Goal: Check status: Check status

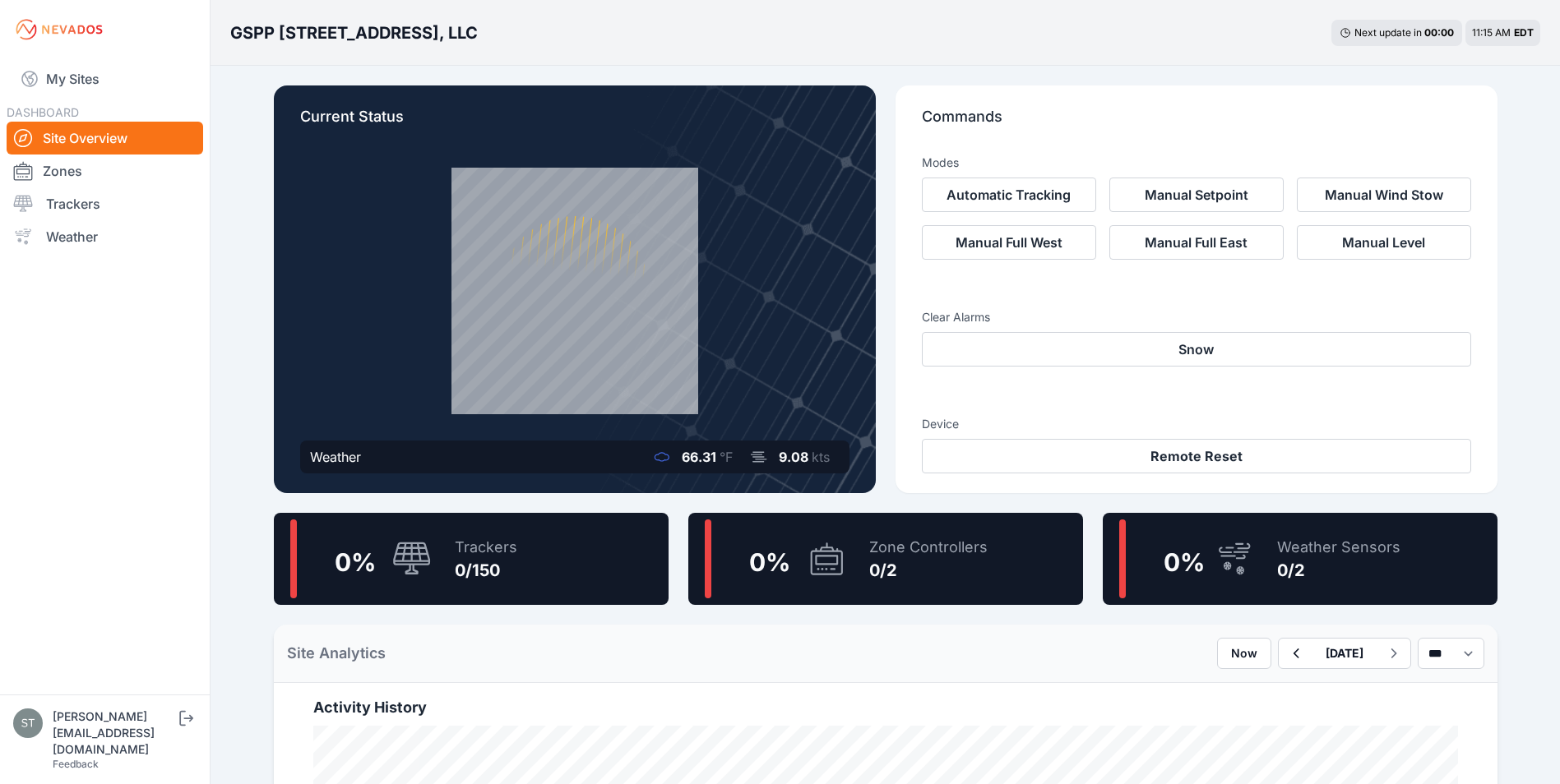
click at [425, 572] on icon at bounding box center [411, 559] width 39 height 36
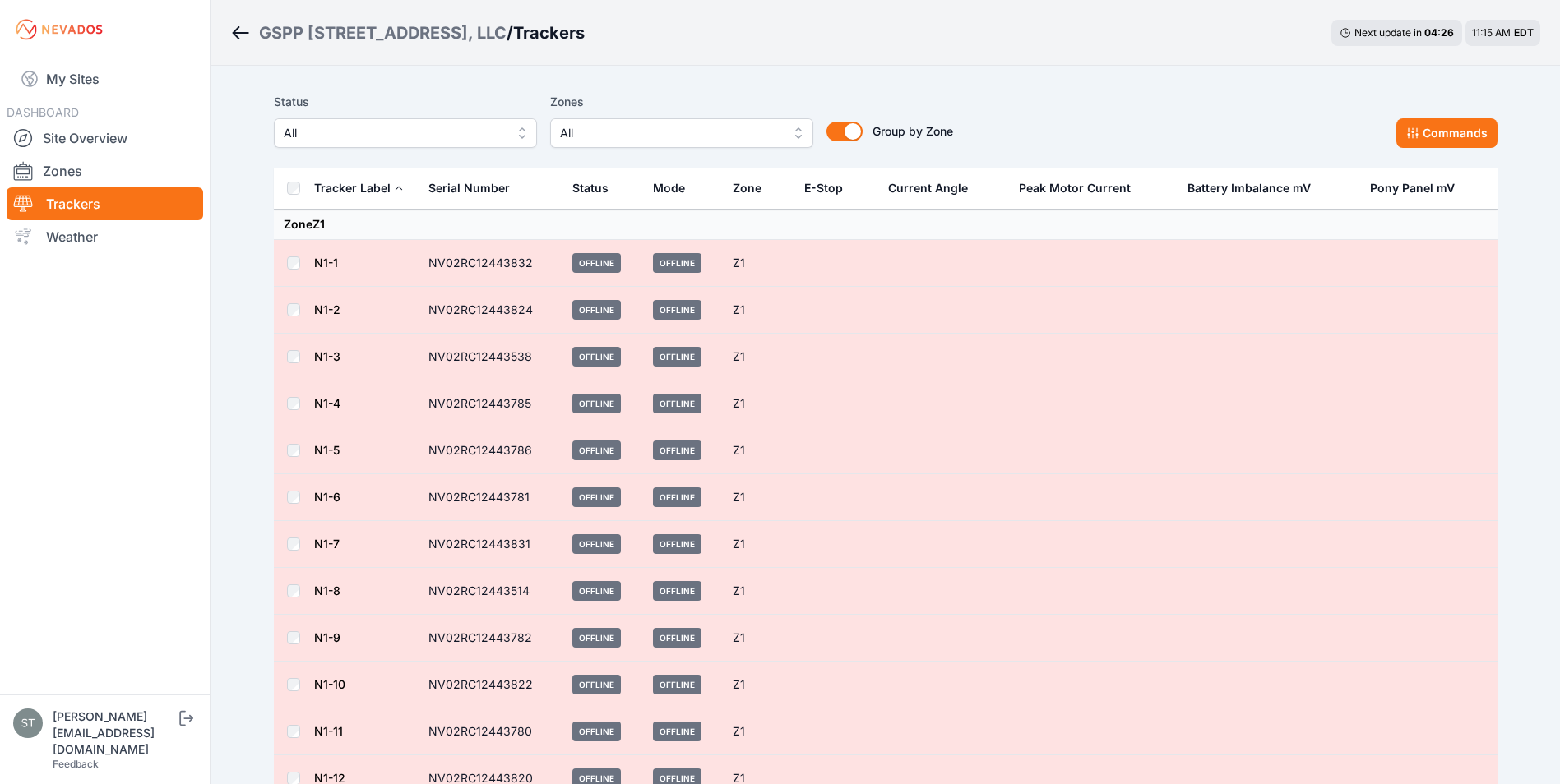
click at [328, 355] on link "N1-3" at bounding box center [327, 356] width 26 height 14
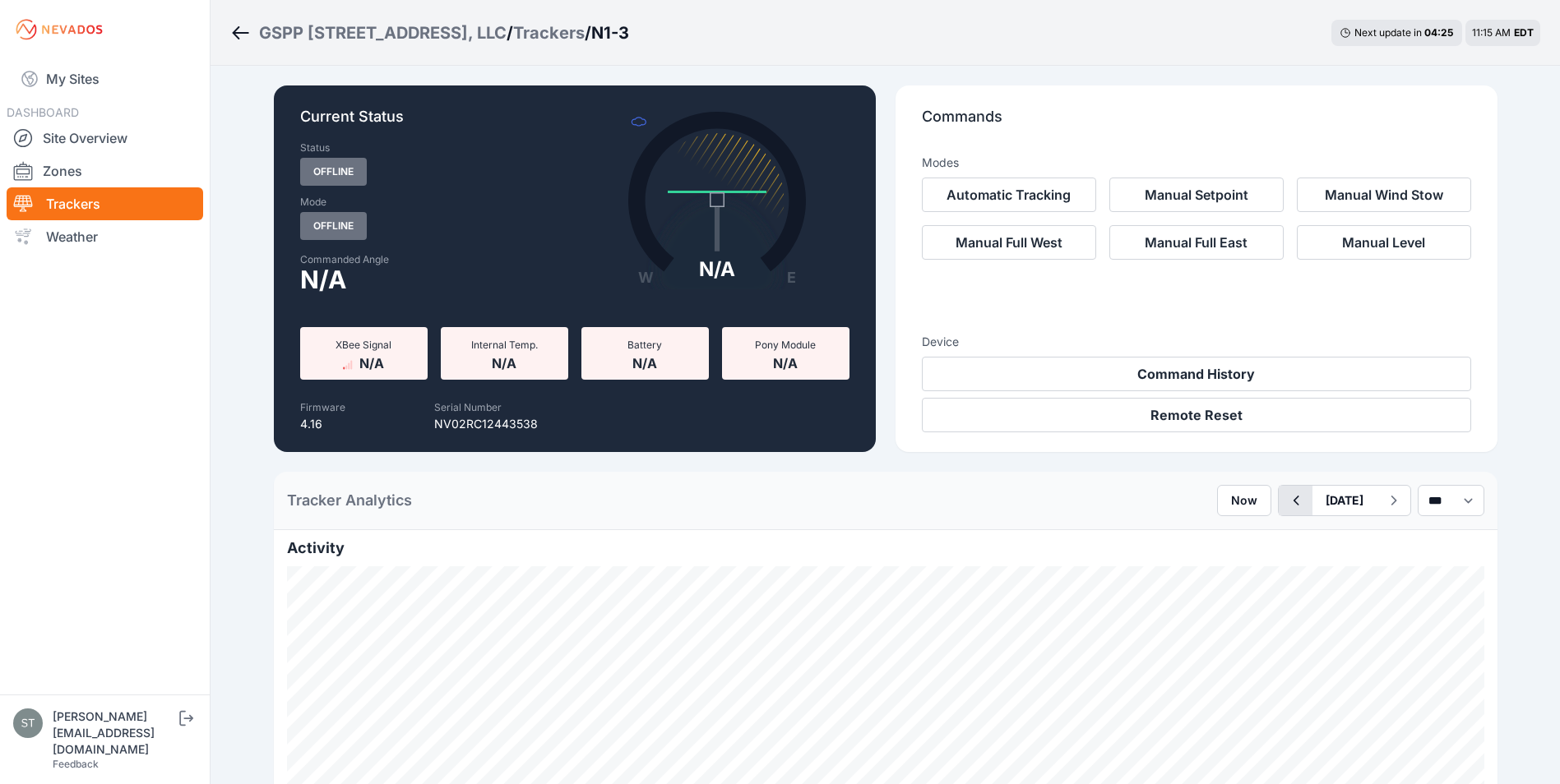
click at [1285, 504] on icon "button" at bounding box center [1296, 501] width 21 height 20
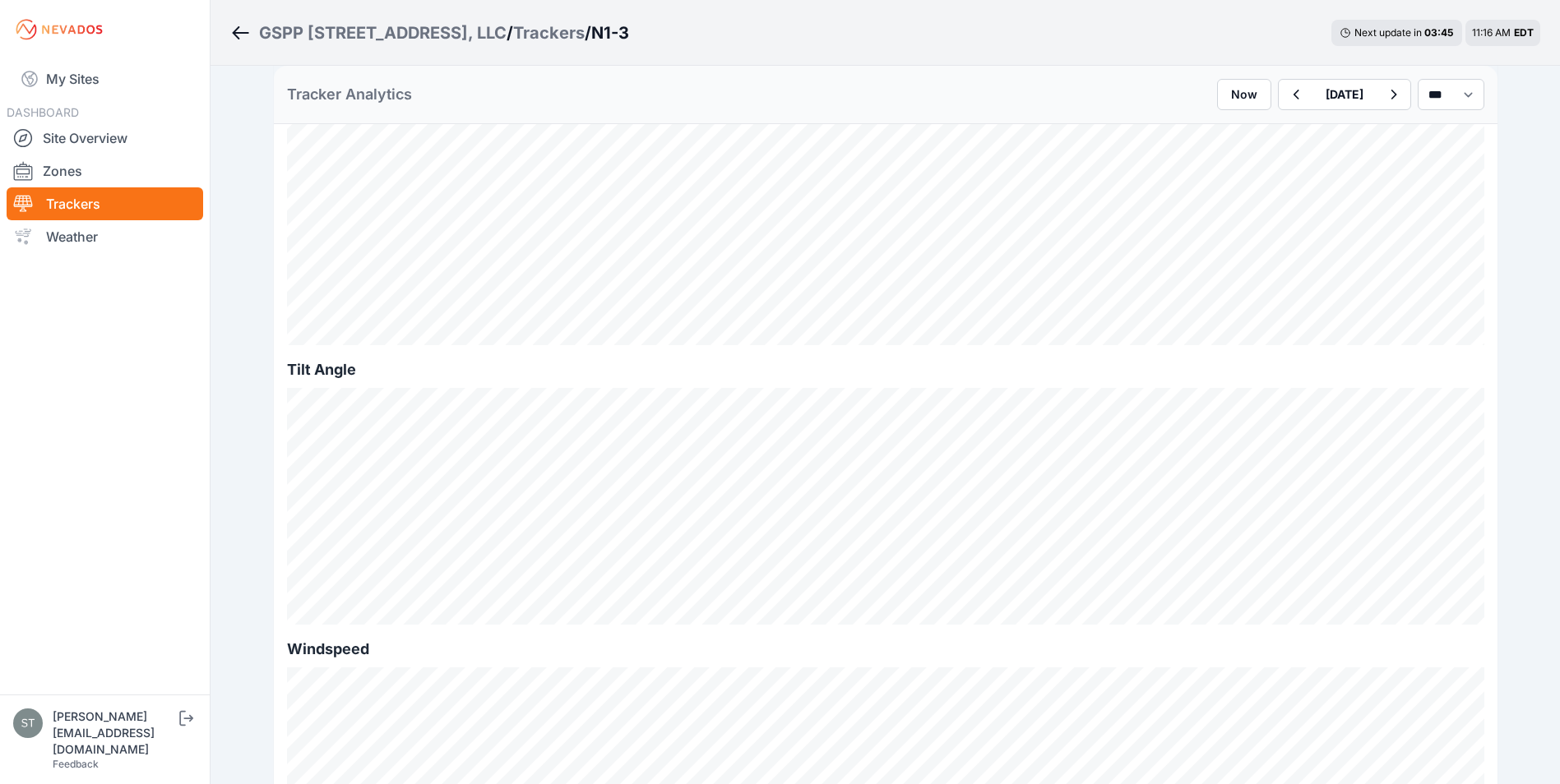
scroll to position [493, 0]
click at [1285, 98] on icon "button" at bounding box center [1296, 94] width 21 height 20
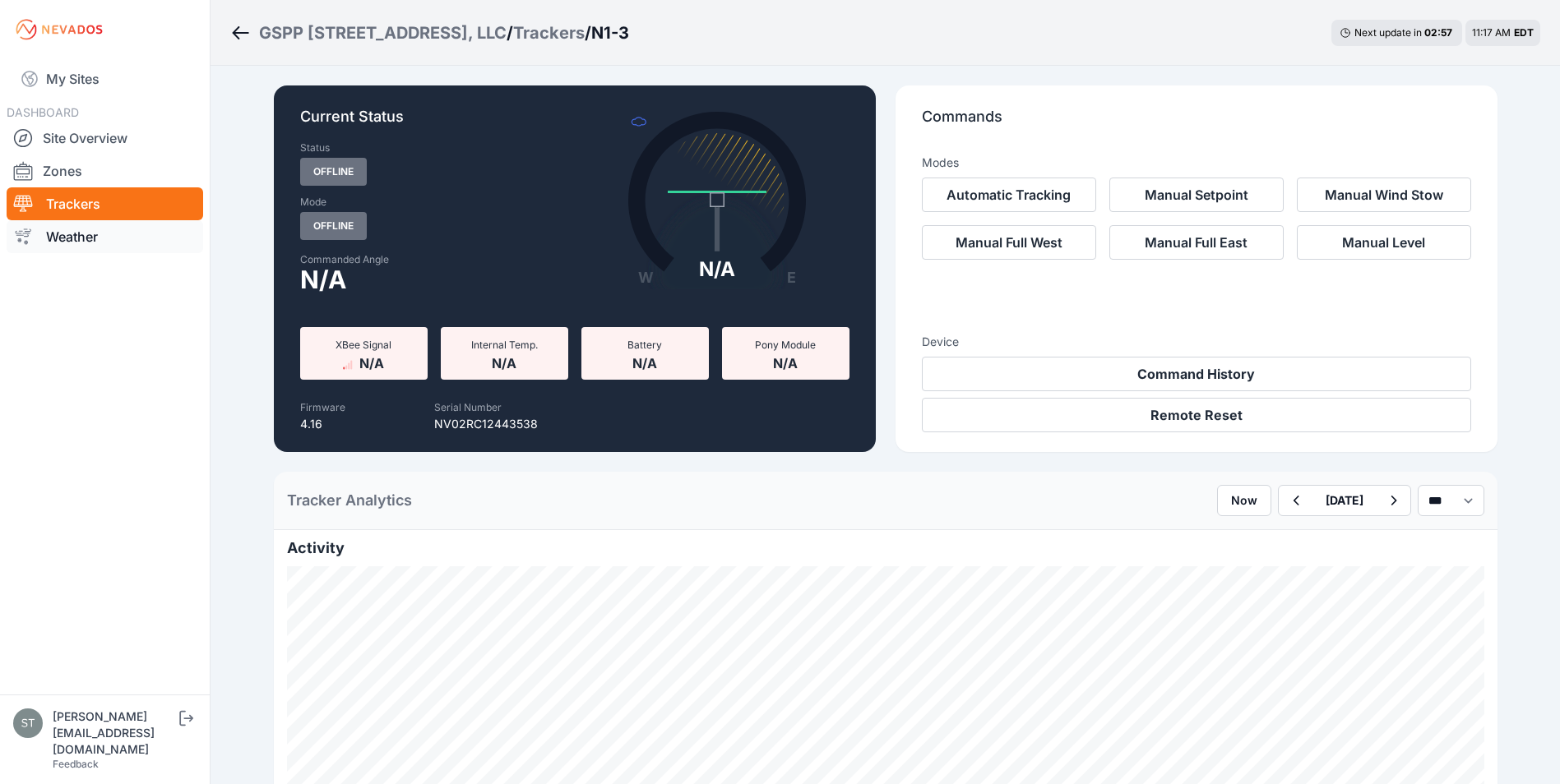
click at [71, 241] on link "Weather" at bounding box center [105, 236] width 197 height 33
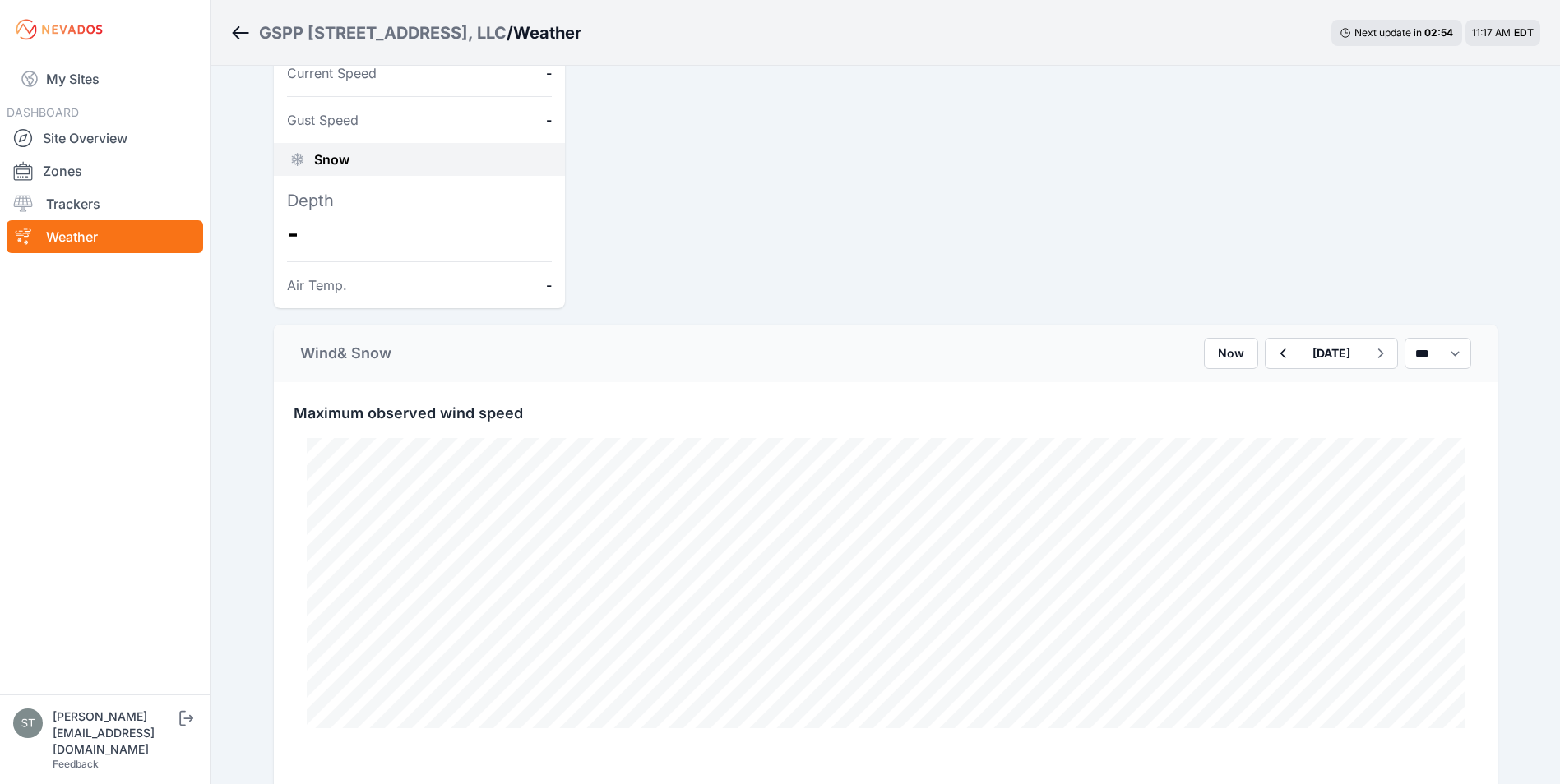
scroll to position [493, 0]
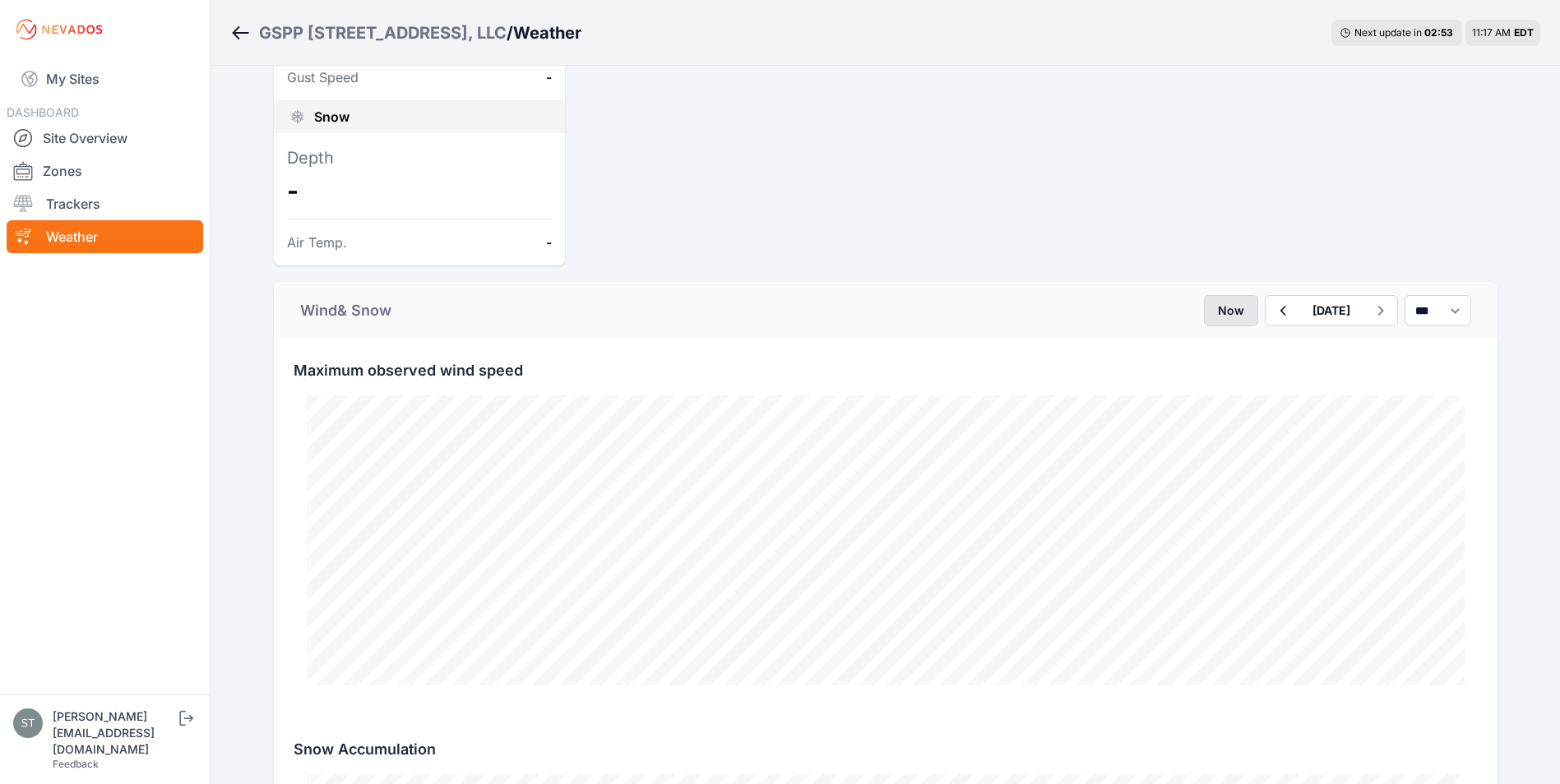
click at [1204, 310] on button "Now" at bounding box center [1231, 311] width 54 height 31
click at [1272, 313] on icon "button" at bounding box center [1283, 310] width 21 height 20
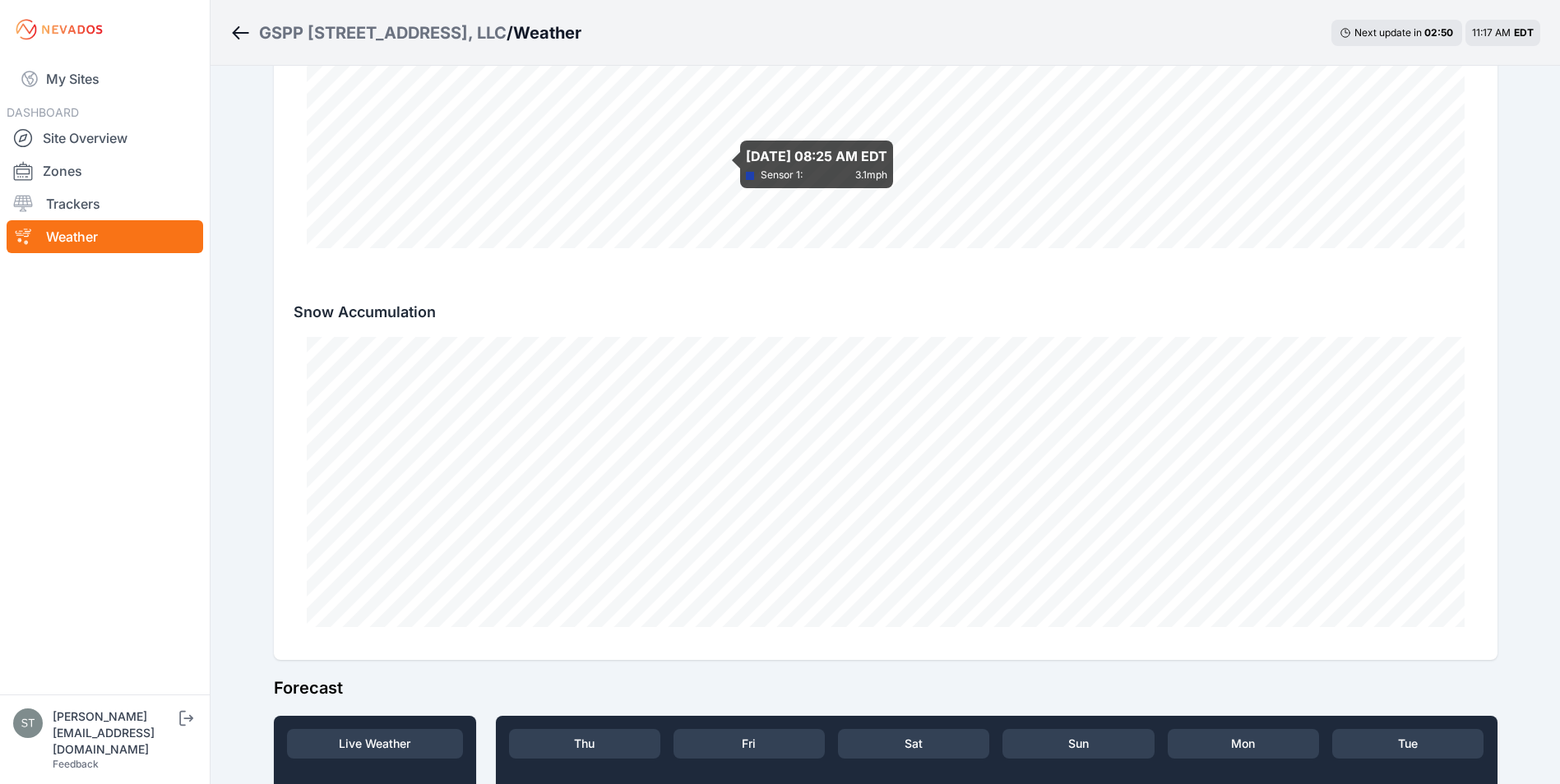
scroll to position [987, 0]
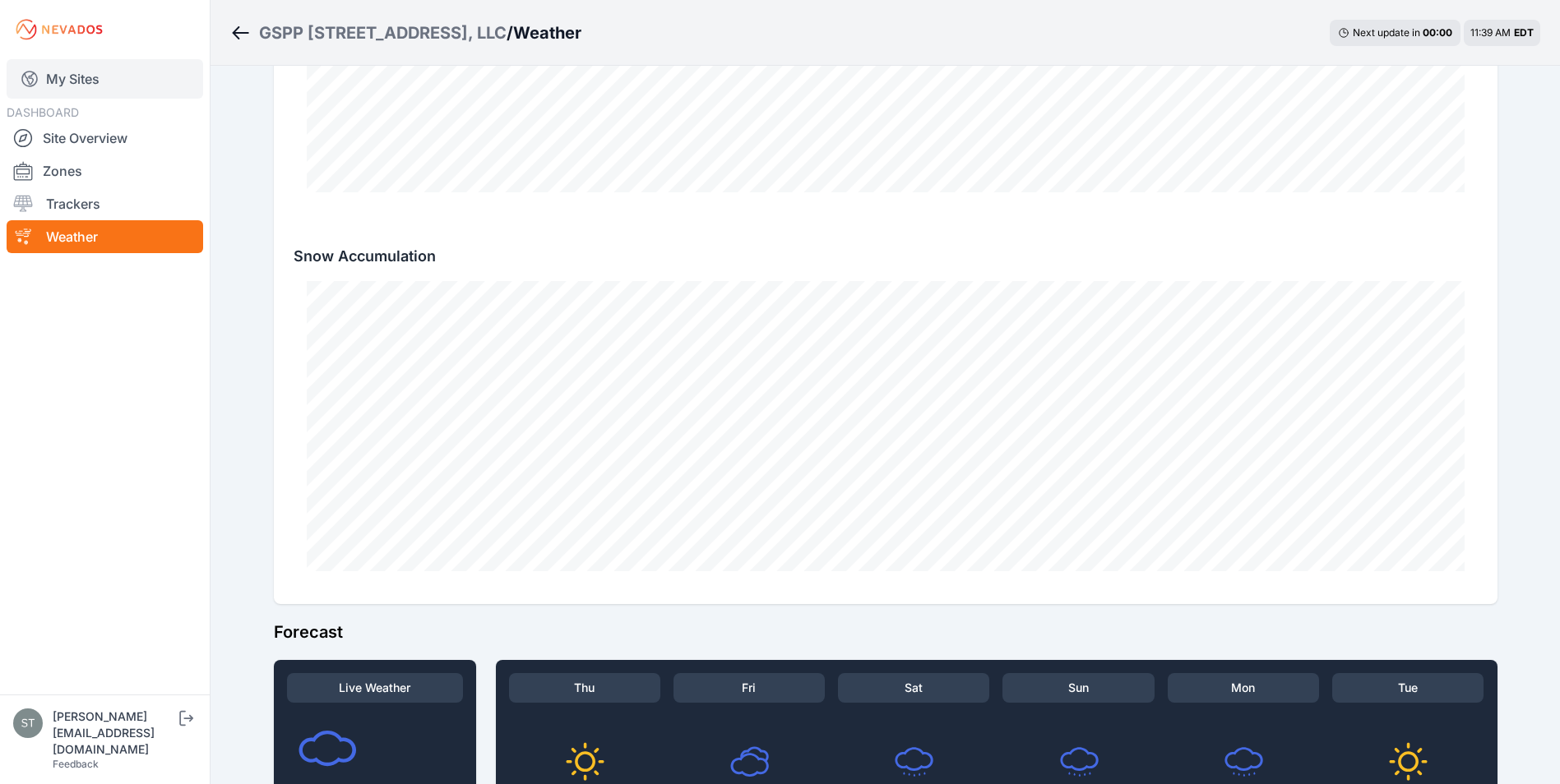
click at [84, 72] on link "My Sites" at bounding box center [105, 78] width 197 height 39
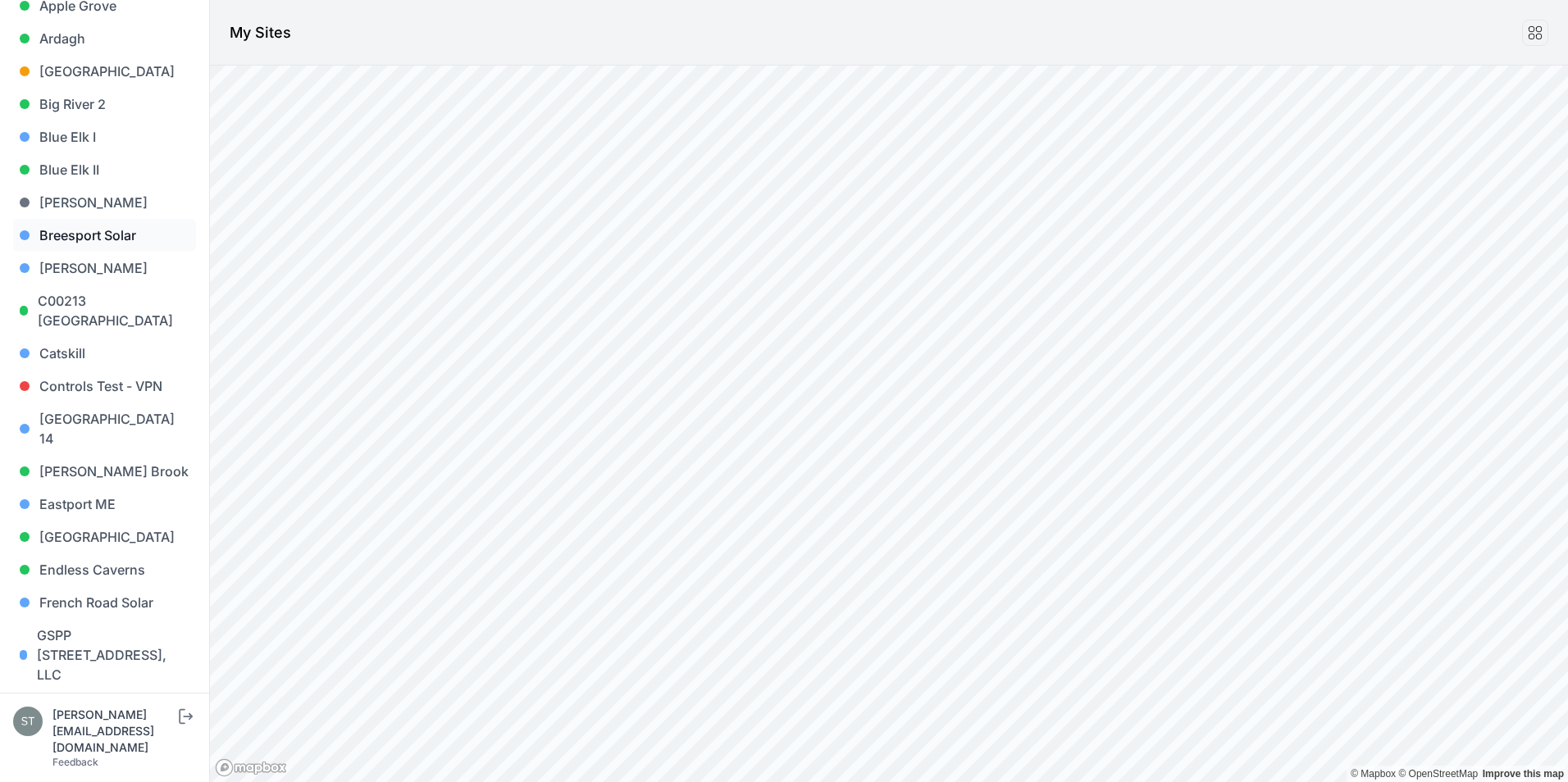
scroll to position [246, 0]
